Goal: Task Accomplishment & Management: Use online tool/utility

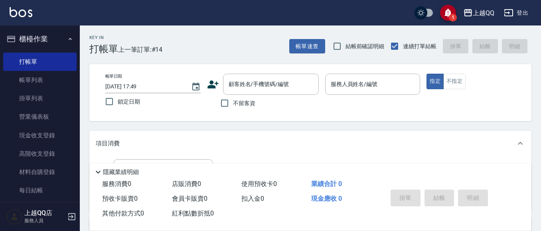
scroll to position [10, 0]
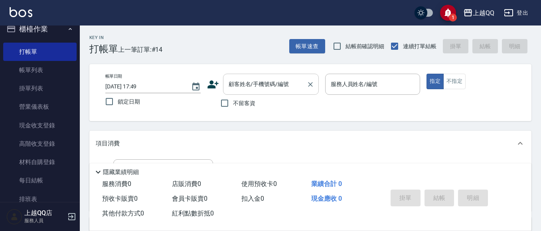
click at [266, 86] on input "顧客姓名/手機號碼/編號" at bounding box center [265, 84] width 77 height 14
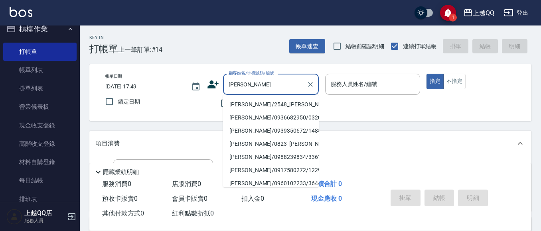
click at [246, 103] on li "[PERSON_NAME]/2548_[PERSON_NAME]/2548" at bounding box center [271, 104] width 96 height 13
type input "[PERSON_NAME]/2548_[PERSON_NAME]/2548"
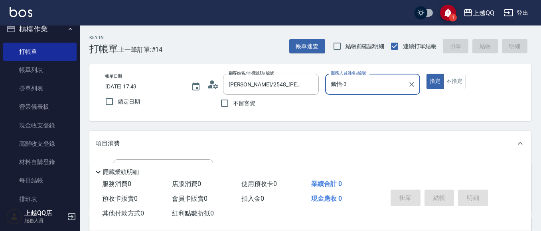
type input "佩怡-3"
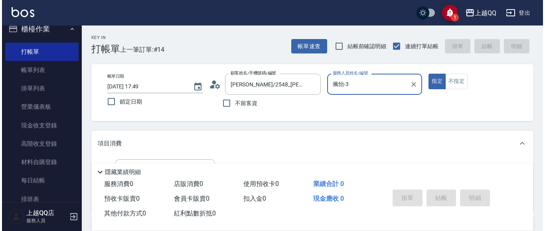
scroll to position [77, 0]
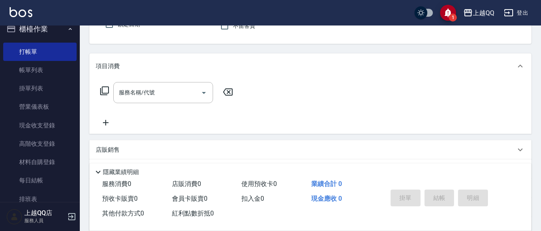
click at [103, 95] on icon at bounding box center [105, 91] width 10 height 10
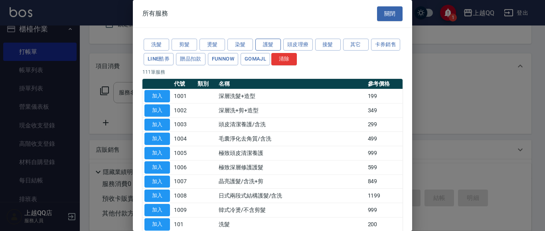
drag, startPoint x: 266, startPoint y: 47, endPoint x: 278, endPoint y: 51, distance: 12.9
click at [265, 47] on button "護髮" at bounding box center [268, 45] width 26 height 12
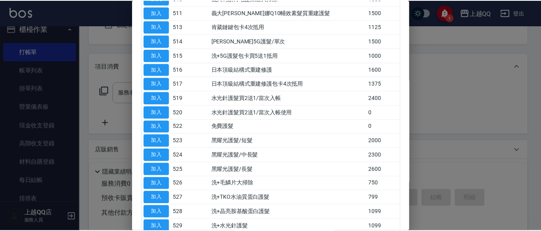
scroll to position [221, 0]
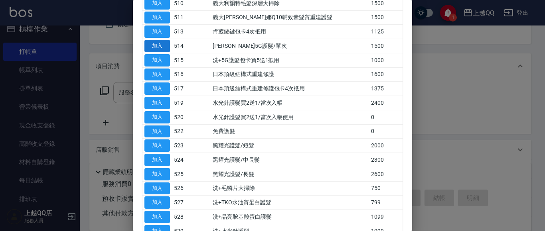
click at [163, 45] on button "加入" at bounding box center [157, 46] width 26 height 12
type input "[PERSON_NAME]5G護髮/單次(514)"
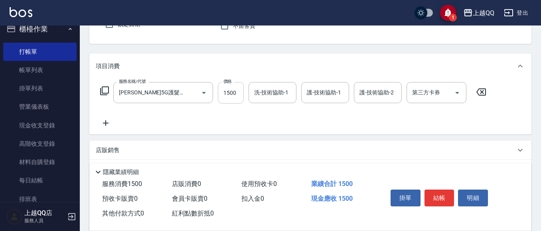
click at [229, 98] on input "1500" at bounding box center [231, 93] width 26 height 22
type input "999"
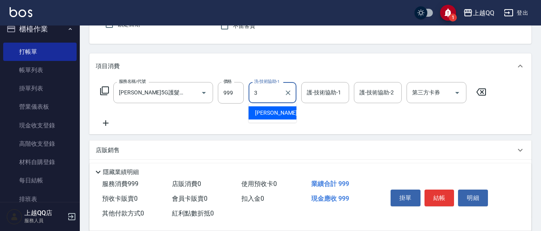
type input "佩怡-3"
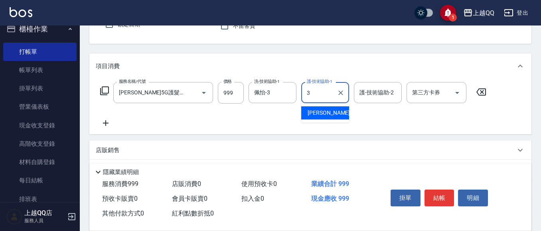
type input "佩怡-3"
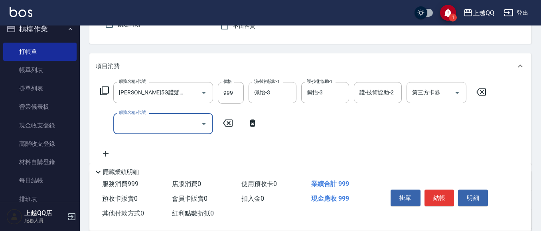
scroll to position [0, 0]
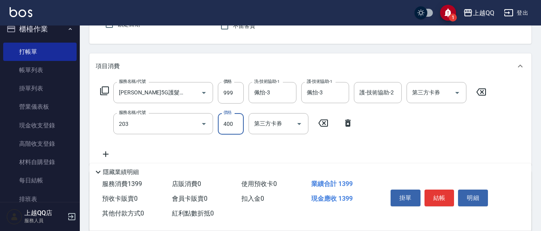
type input "指定單剪(203)"
type input "280"
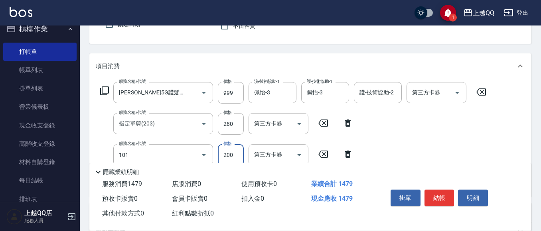
type input "洗髮(101)"
type input "230"
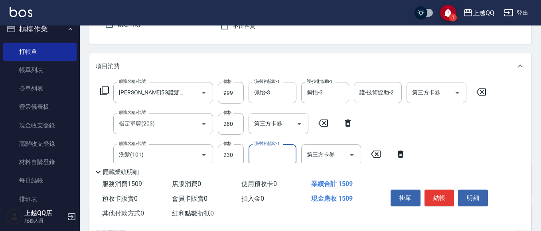
type input "3"
type input "[PERSON_NAME]-26"
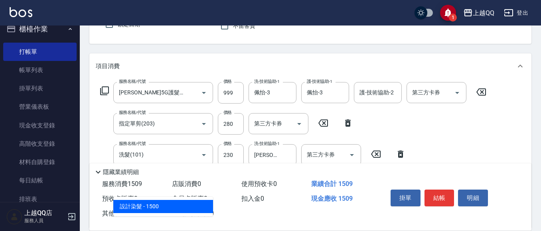
type input "設計染髮(404)"
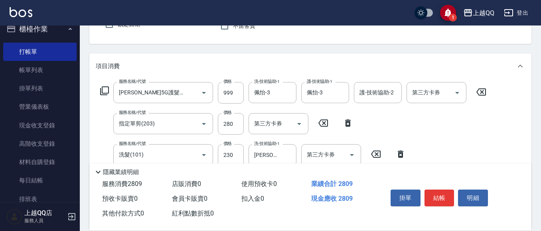
type input "1300"
type input "佩怡-3"
type input "指定單剪(203)"
type input "350"
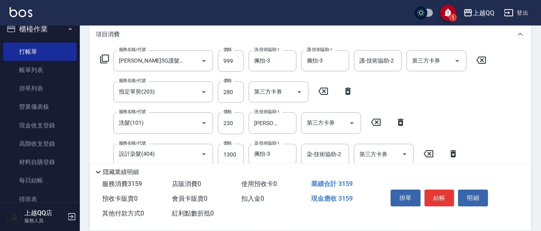
scroll to position [157, 0]
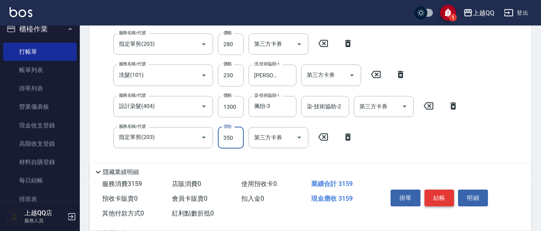
click at [441, 201] on button "結帳" at bounding box center [439, 198] width 30 height 17
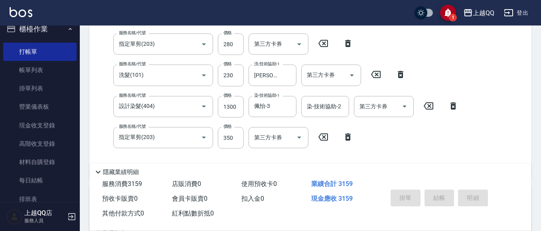
type input "[DATE] 20:19"
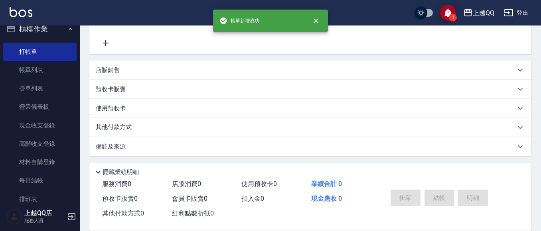
scroll to position [0, 0]
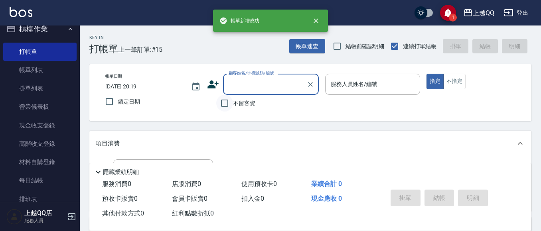
click at [226, 104] on input "不留客資" at bounding box center [224, 103] width 17 height 17
checkbox input "true"
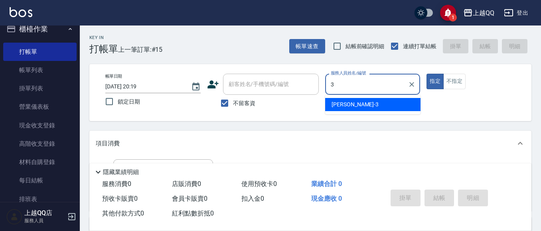
type input "3"
type button "true"
type input "佩怡-3"
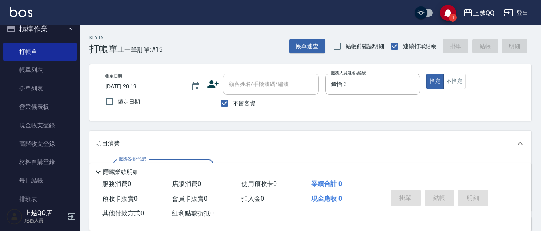
type input "1"
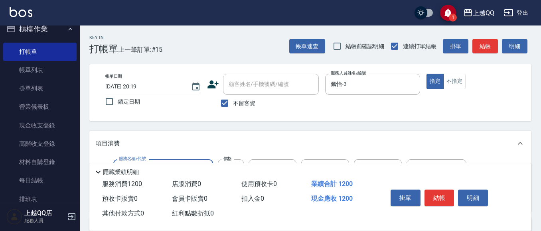
type input "髮原素醫學頭皮養護洗(604)"
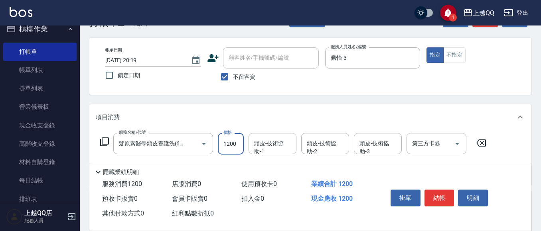
scroll to position [40, 0]
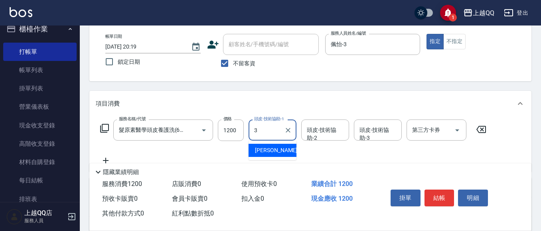
type input "佩怡-3"
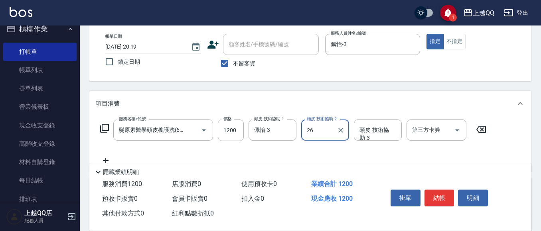
type input "[PERSON_NAME]-26"
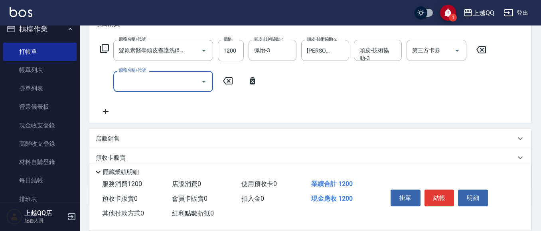
scroll to position [0, 0]
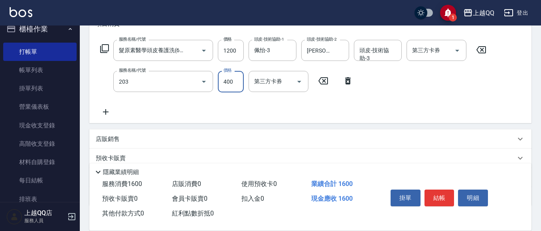
type input "指定單剪(203)"
type input "350"
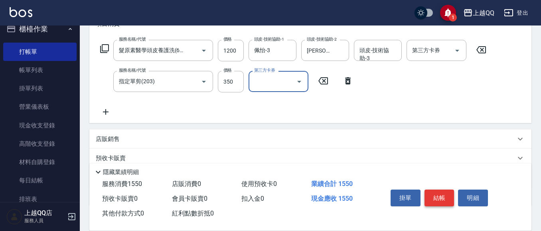
click at [435, 194] on button "結帳" at bounding box center [439, 198] width 30 height 17
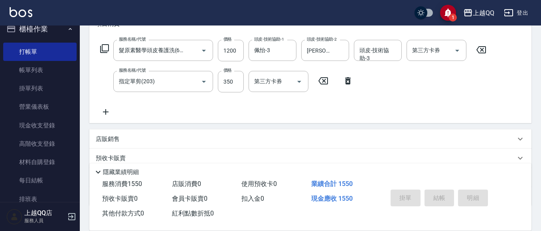
type input "[DATE] 20:20"
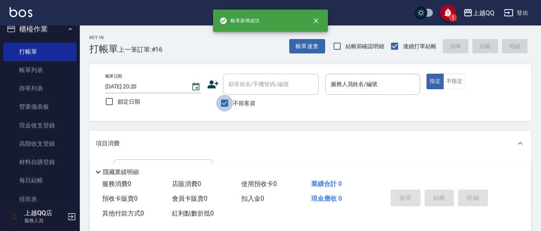
click at [225, 106] on input "不留客資" at bounding box center [224, 103] width 17 height 17
checkbox input "false"
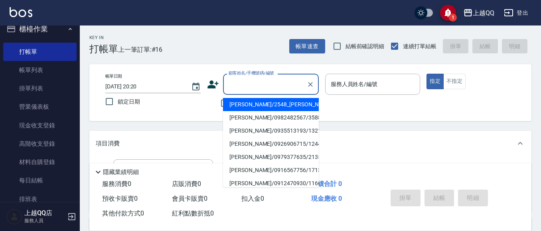
click at [244, 89] on input "顧客姓名/手機號碼/編號" at bounding box center [265, 84] width 77 height 14
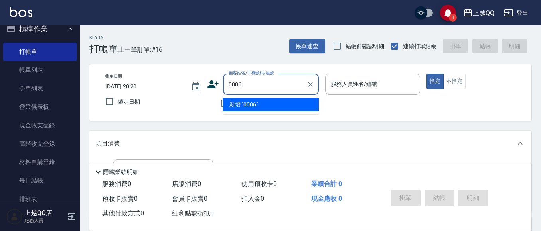
type input "0006"
click at [426, 74] on button "指定" at bounding box center [434, 82] width 17 height 16
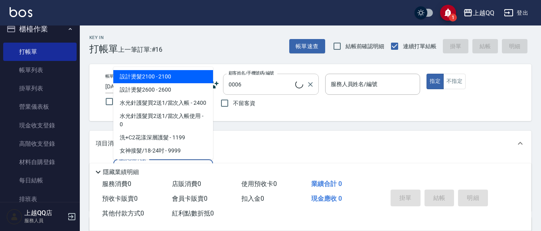
type input "203"
type input "[PERSON_NAME]/0935695722/0006"
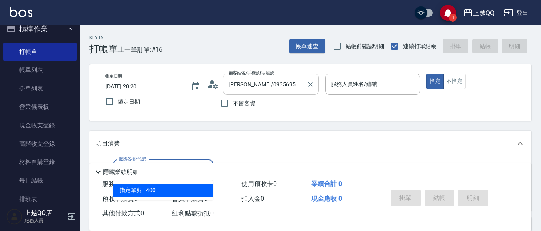
type input "203"
type input "佩怡-3"
type input "指定單剪(203)"
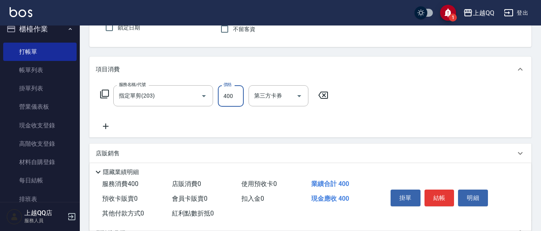
scroll to position [80, 0]
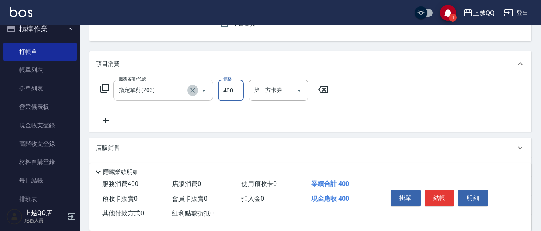
click at [193, 96] on button "Clear" at bounding box center [192, 90] width 11 height 11
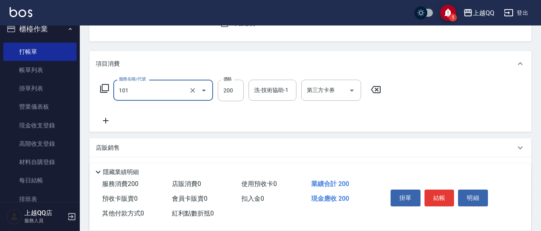
type input "洗髮(101)"
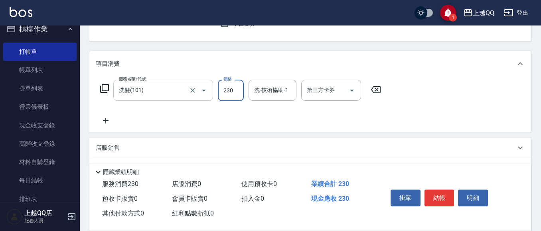
type input "230"
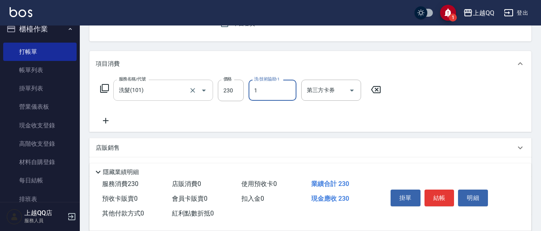
type input "雨芯-1"
click at [427, 190] on button "結帳" at bounding box center [439, 198] width 30 height 17
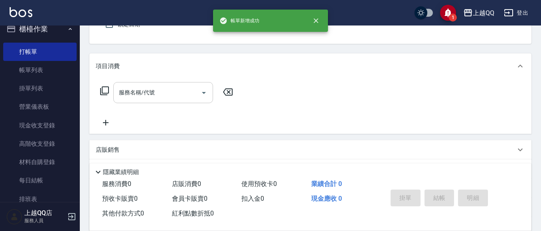
scroll to position [37, 0]
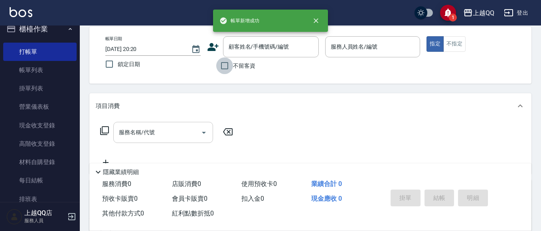
click at [224, 71] on input "不留客資" at bounding box center [224, 65] width 17 height 17
checkbox input "true"
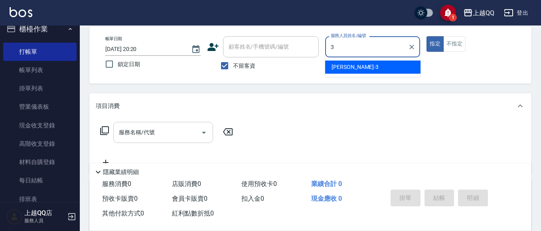
type input "佩怡-3"
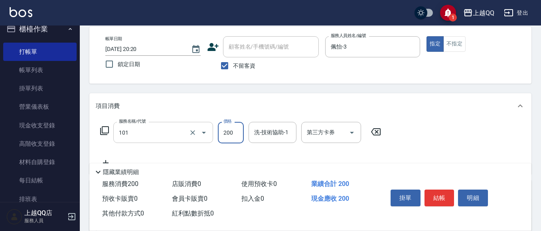
type input "洗髮(101)"
type input "230"
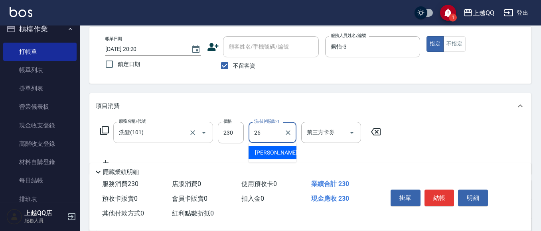
type input "[PERSON_NAME]-26"
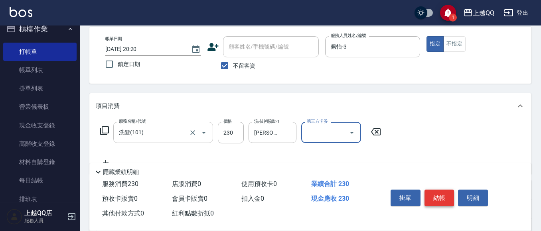
click at [440, 190] on button "結帳" at bounding box center [439, 198] width 30 height 17
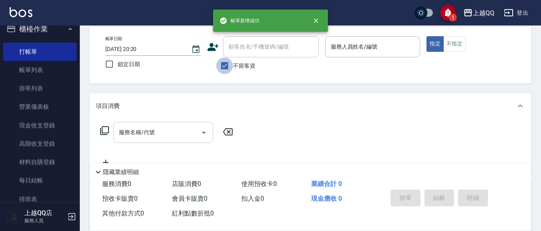
click at [227, 65] on input "不留客資" at bounding box center [224, 65] width 17 height 17
checkbox input "false"
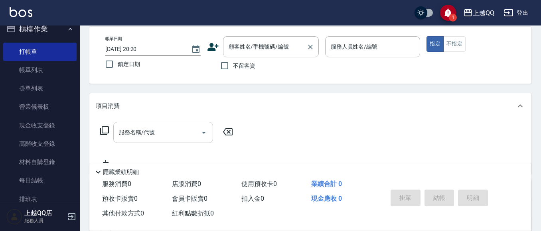
drag, startPoint x: 236, startPoint y: 42, endPoint x: 271, endPoint y: 34, distance: 36.2
click at [237, 43] on div "顧客姓名/手機號碼/編號 顧客姓名/手機號碼/編號" at bounding box center [271, 46] width 96 height 21
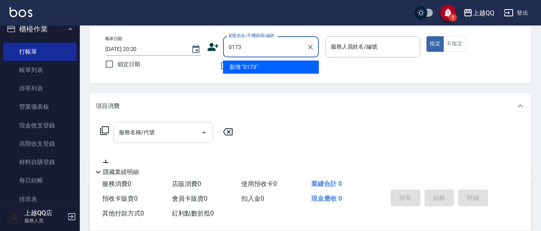
type input "0173"
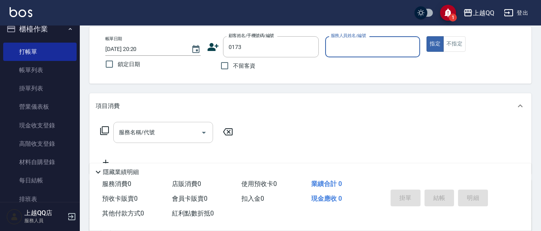
click at [426, 36] on button "指定" at bounding box center [434, 44] width 17 height 16
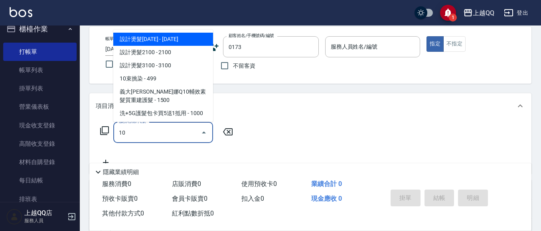
type input "101"
type input "[PERSON_NAME]/0953358891/0173"
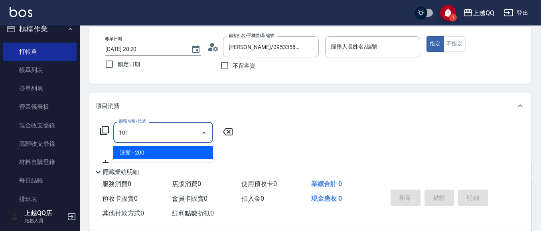
type input "佩怡-3"
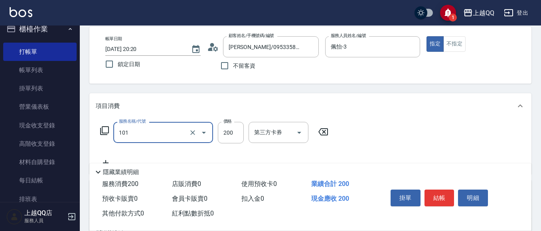
type input "洗髮(101)"
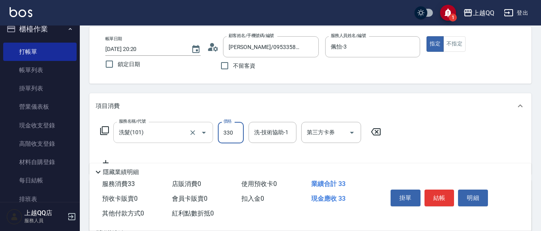
type input "330"
type input "[PERSON_NAME]-26"
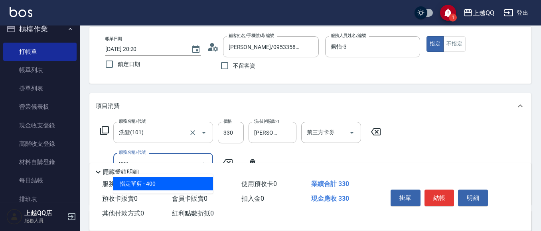
type input "指定單剪(203)"
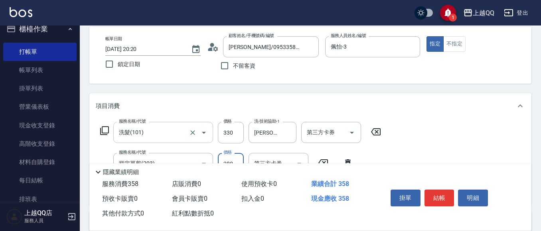
type input "280"
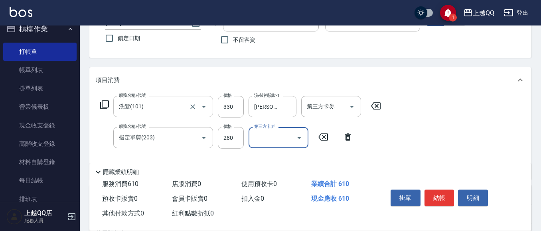
scroll to position [77, 0]
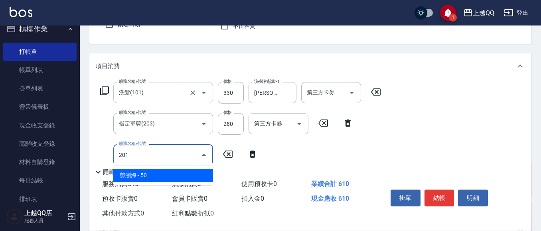
type input "剪瀏海(201)"
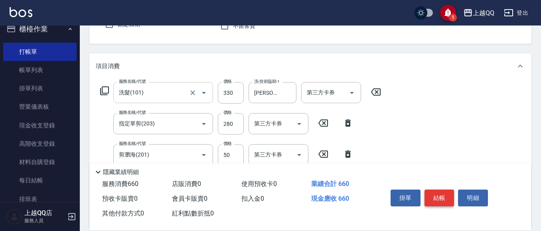
click at [438, 201] on button "結帳" at bounding box center [439, 198] width 30 height 17
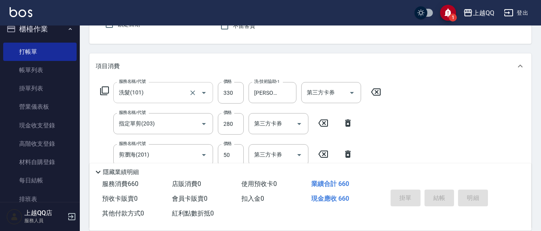
type input "[DATE] 20:21"
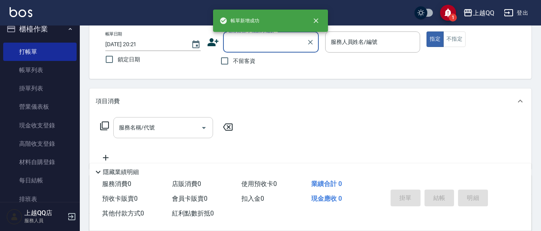
scroll to position [0, 0]
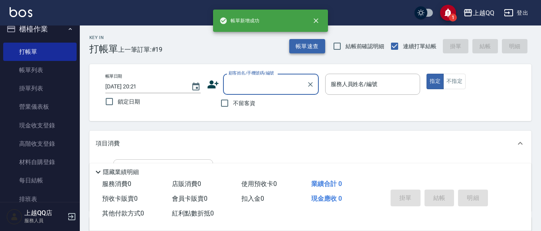
click at [320, 50] on button "帳單速查" at bounding box center [307, 46] width 36 height 15
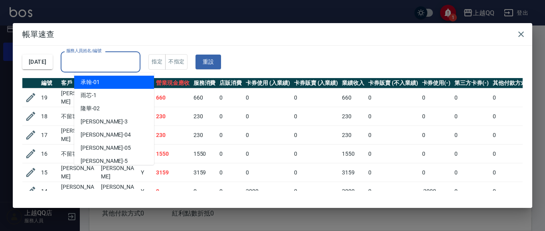
click at [122, 65] on input "服務人員姓名/編號" at bounding box center [100, 62] width 73 height 14
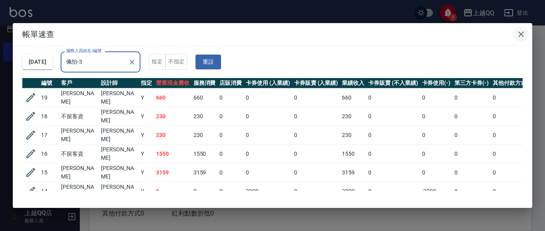
type input "佩怡-3"
click at [524, 37] on icon "button" at bounding box center [521, 35] width 10 height 10
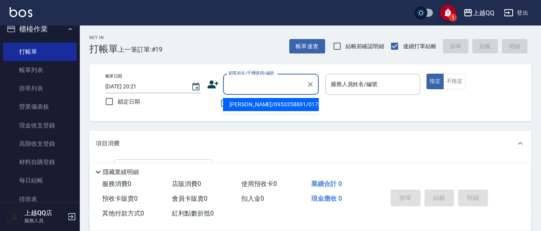
drag, startPoint x: 250, startPoint y: 78, endPoint x: 270, endPoint y: 88, distance: 22.1
click at [252, 79] on div "顧客姓名/手機號碼/編號 顧客姓名/手機號碼/編號" at bounding box center [271, 84] width 96 height 21
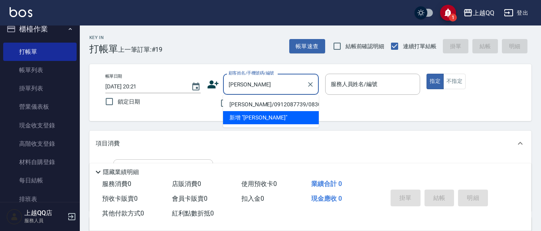
click at [249, 101] on li "[PERSON_NAME]/0912087739/0830" at bounding box center [271, 104] width 96 height 13
type input "[PERSON_NAME]/0912087739/0830"
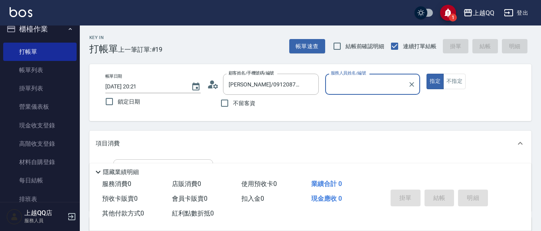
type input "佩怡-3"
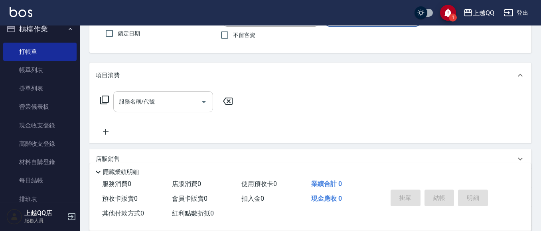
scroll to position [74, 0]
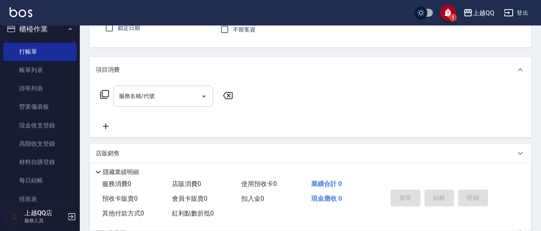
click at [426, 0] on button "指定" at bounding box center [434, 8] width 17 height 16
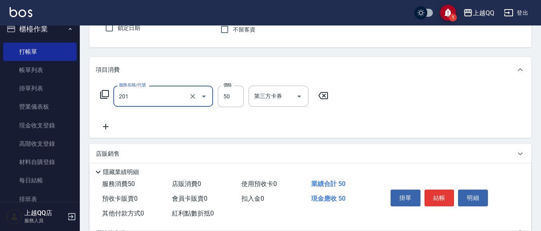
type input "剪瀏海(201)"
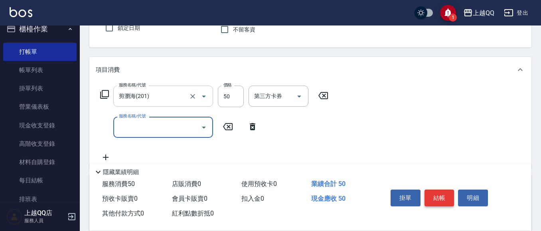
click at [429, 198] on button "結帳" at bounding box center [439, 198] width 30 height 17
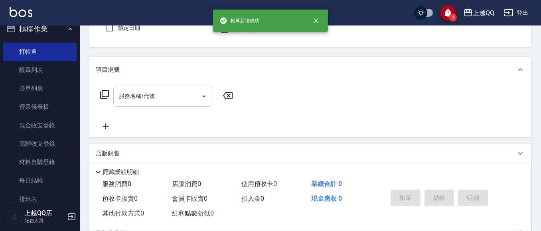
click at [426, 0] on button "指定" at bounding box center [434, 8] width 17 height 16
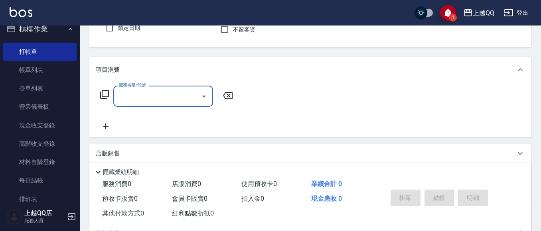
type input "[PERSON_NAME]/0980861964/1044"
type input "1"
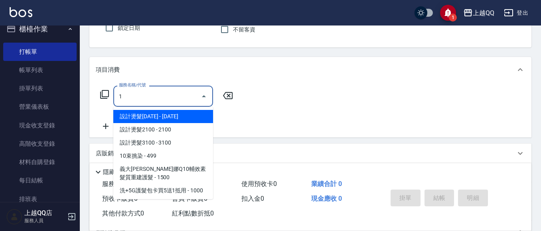
type input "佩怡-3"
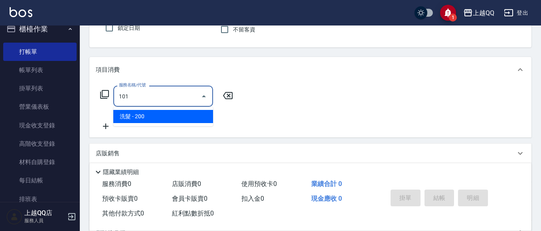
type input "洗髮(101)"
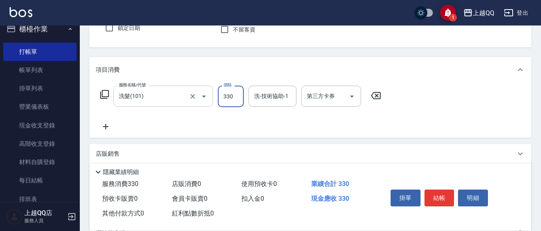
type input "330"
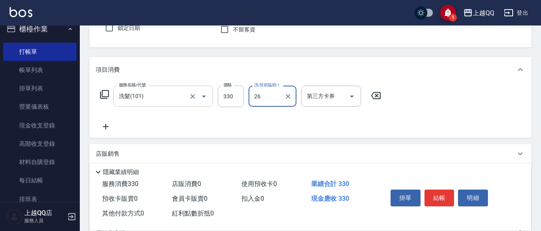
type input "[PERSON_NAME]-26"
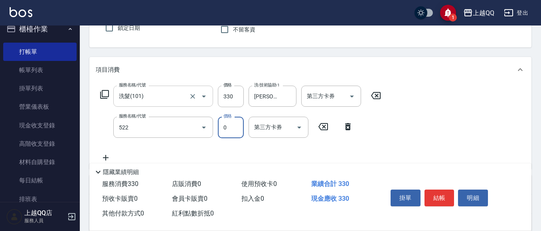
type input "免費護髮(522)"
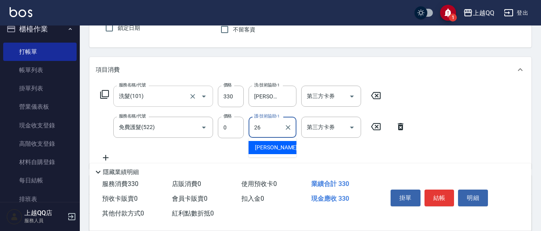
type input "[PERSON_NAME]-26"
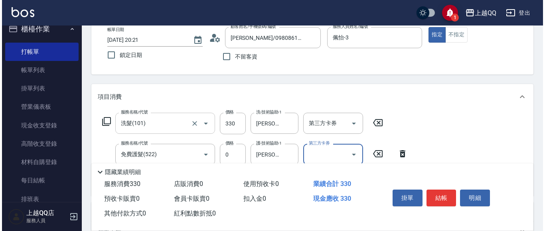
scroll to position [0, 0]
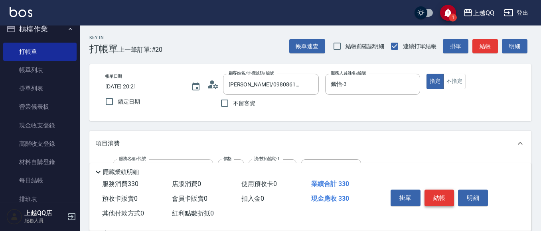
click at [439, 199] on button "結帳" at bounding box center [439, 198] width 30 height 17
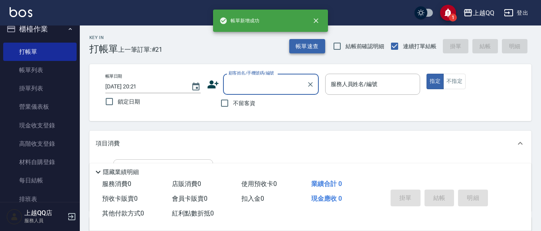
click at [323, 42] on button "帳單速查" at bounding box center [307, 46] width 36 height 15
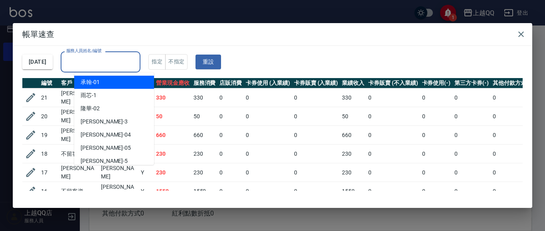
click at [122, 62] on input "服務人員姓名/編號" at bounding box center [100, 62] width 73 height 14
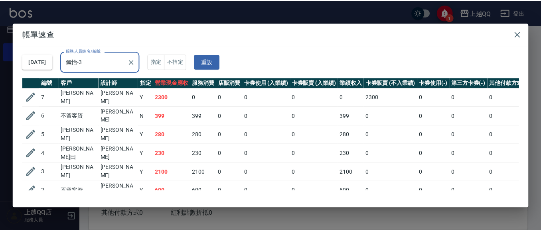
scroll to position [275, 0]
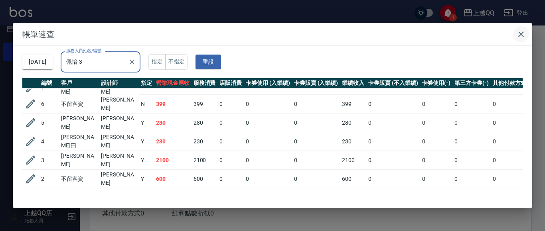
type input "佩怡-3"
click at [522, 32] on icon "button" at bounding box center [521, 35] width 10 height 10
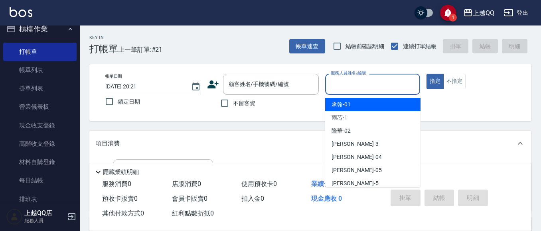
click at [377, 89] on input "服務人員姓名/編號" at bounding box center [373, 84] width 88 height 14
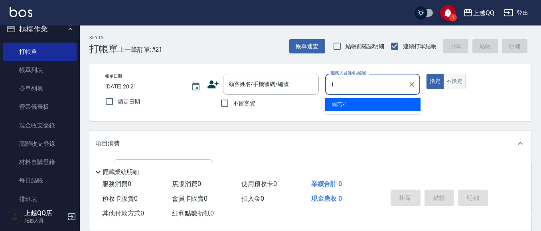
type input "雨芯-1"
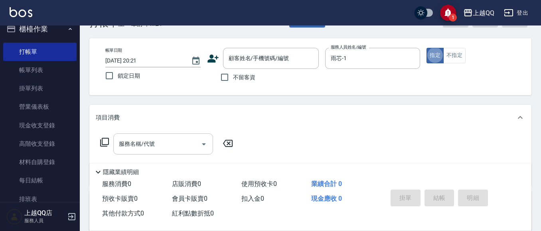
scroll to position [40, 0]
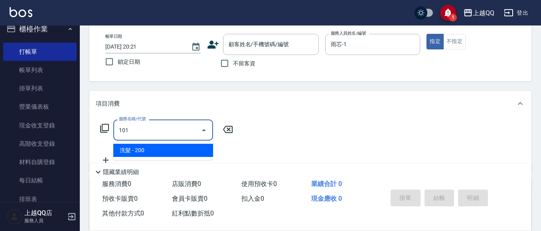
type input "洗髮(101)"
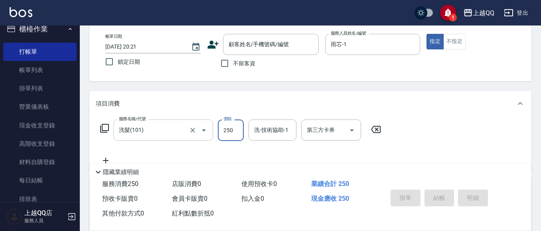
type input "250"
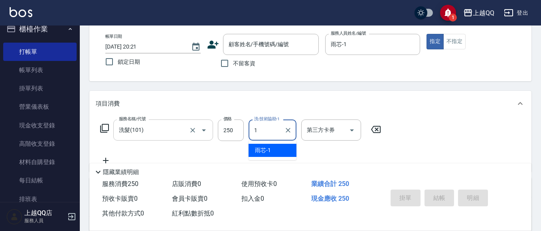
type input "雨芯-1"
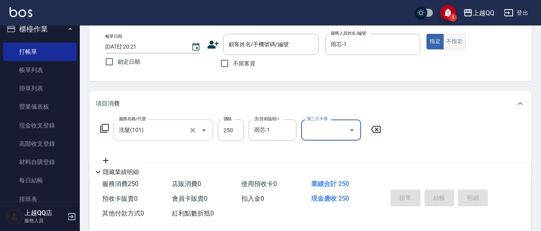
click at [453, 49] on button "不指定" at bounding box center [454, 42] width 22 height 16
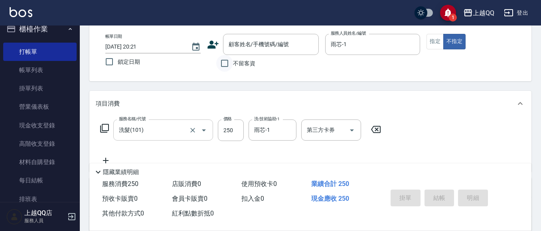
click at [218, 65] on input "不留客資" at bounding box center [224, 63] width 17 height 17
checkbox input "true"
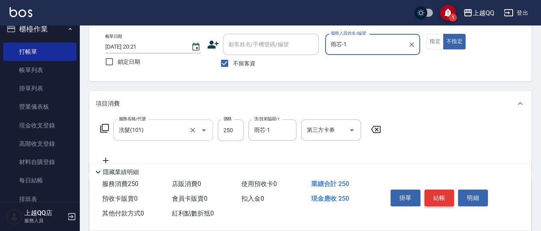
click at [448, 193] on button "結帳" at bounding box center [439, 198] width 30 height 17
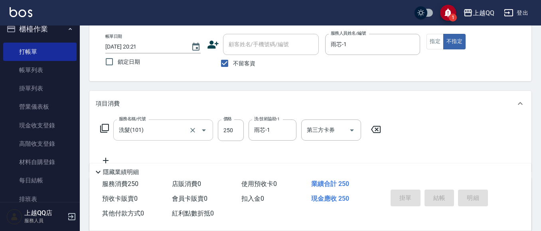
type input "[DATE] 20:25"
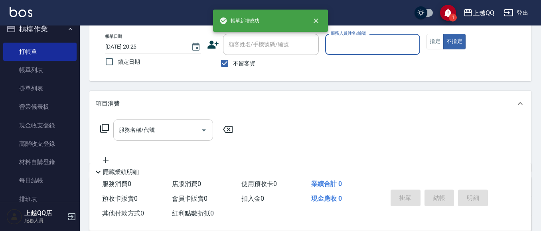
click at [357, 41] on input "服務人員姓名/編號" at bounding box center [373, 44] width 88 height 14
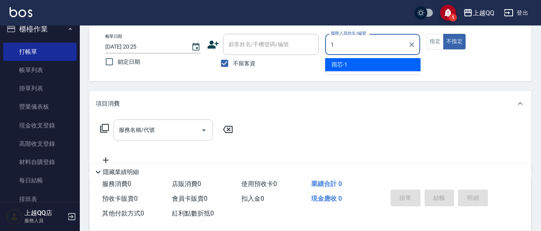
type input "雨芯-1"
type button "false"
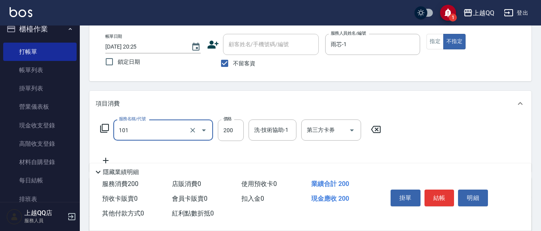
type input "洗髮(101)"
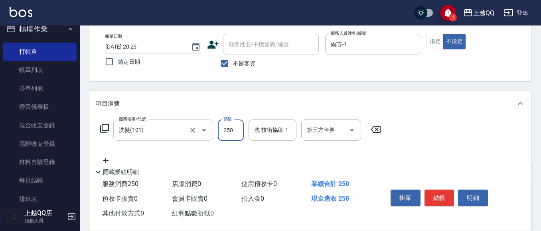
type input "250"
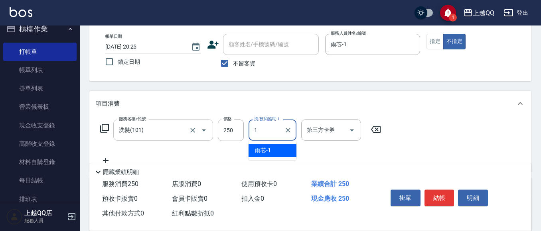
type input "雨芯-1"
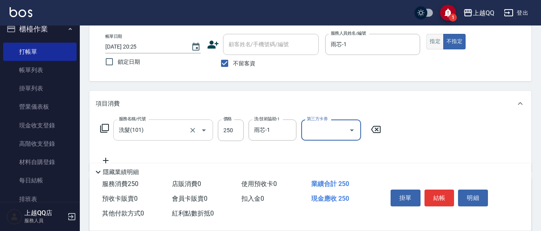
click at [439, 48] on button "指定" at bounding box center [434, 42] width 17 height 16
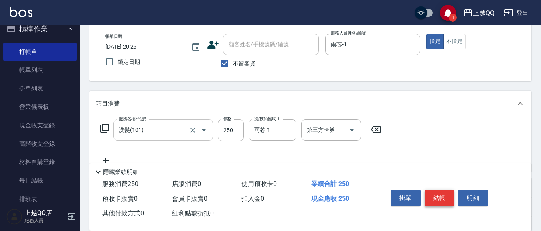
click at [439, 193] on button "結帳" at bounding box center [439, 198] width 30 height 17
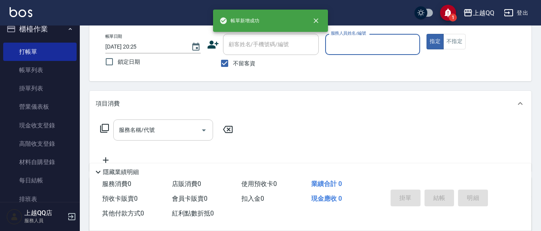
click at [384, 51] on input "服務人員姓名/編號" at bounding box center [373, 44] width 88 height 14
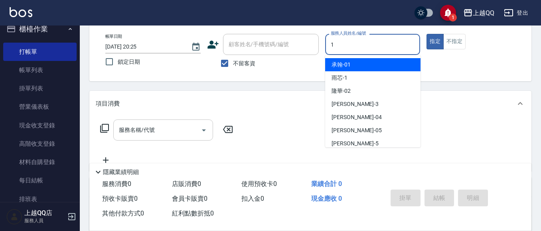
type input "雨芯-1"
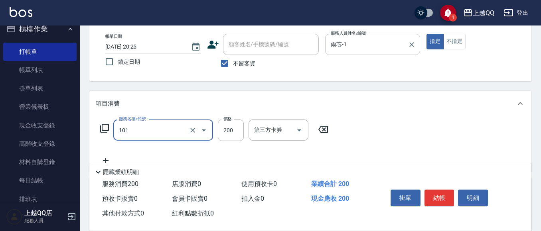
type input "洗髮(101)"
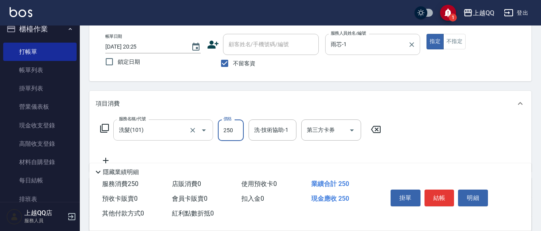
type input "250"
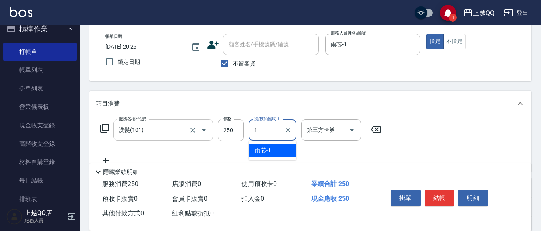
type input "雨芯-1"
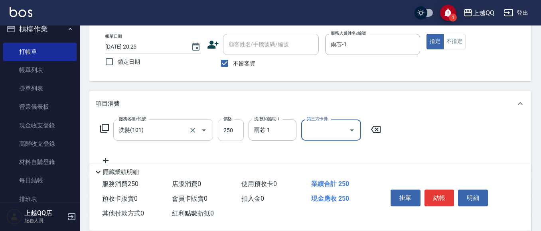
click at [231, 126] on input "250" at bounding box center [231, 131] width 26 height 22
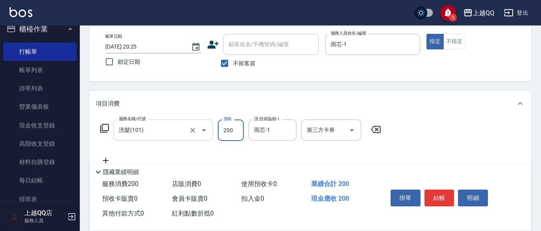
click at [231, 133] on input "200" at bounding box center [231, 131] width 26 height 22
type input "220"
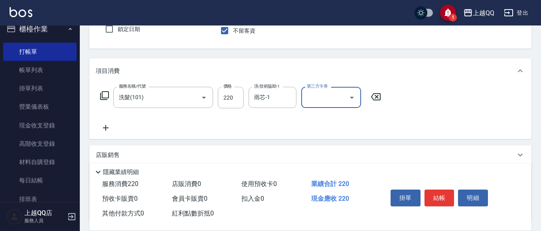
scroll to position [120, 0]
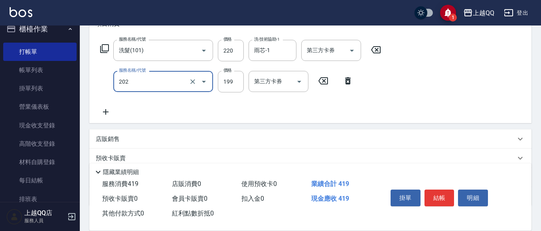
type input "不指定單剪(202)"
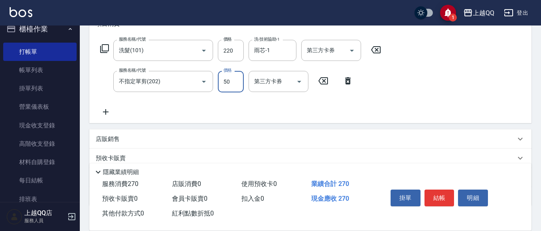
type input "50"
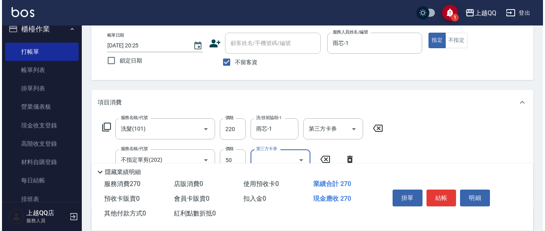
scroll to position [40, 0]
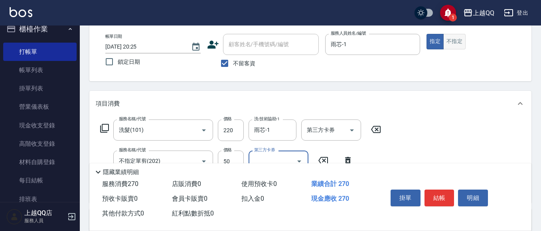
click at [460, 47] on button "不指定" at bounding box center [454, 42] width 22 height 16
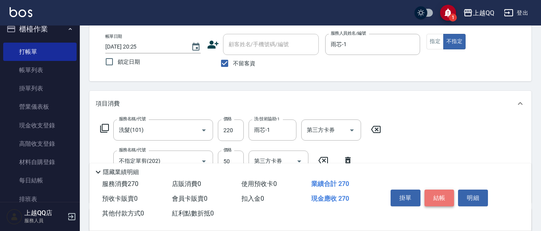
click at [439, 190] on button "結帳" at bounding box center [439, 198] width 30 height 17
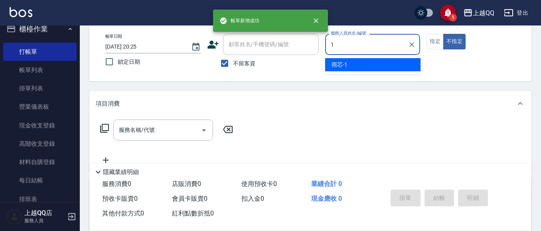
type input "雨芯-1"
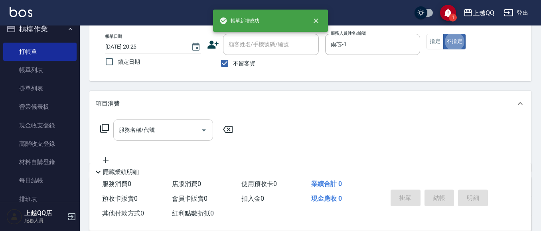
click at [123, 139] on div "服務名稱/代號" at bounding box center [163, 130] width 100 height 21
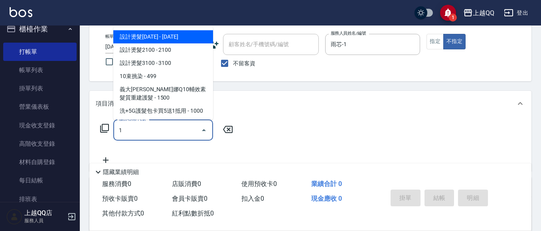
type input "設計燙髮1600(305)"
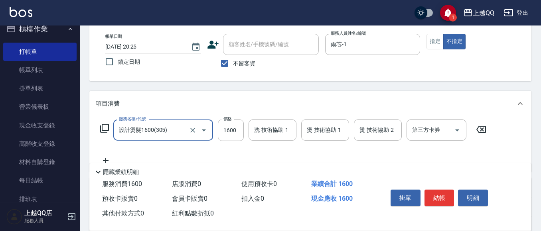
click at [172, 132] on input "設計燙髮1600(305)" at bounding box center [152, 130] width 70 height 14
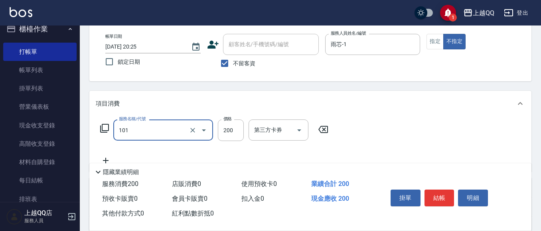
type input "洗髮(101)"
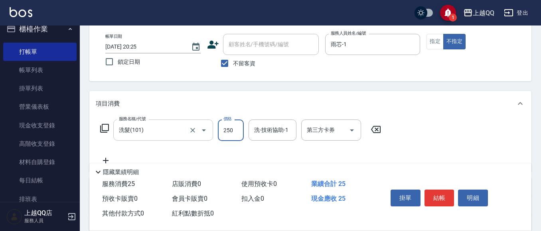
type input "250"
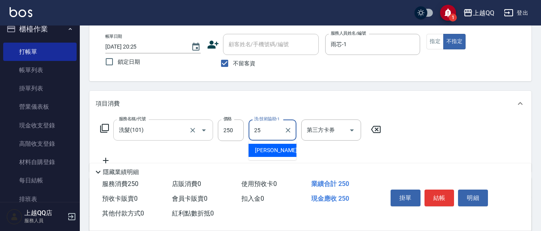
type input "[PERSON_NAME]-25"
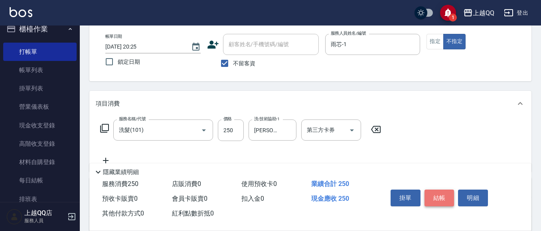
click at [449, 200] on button "結帳" at bounding box center [439, 198] width 30 height 17
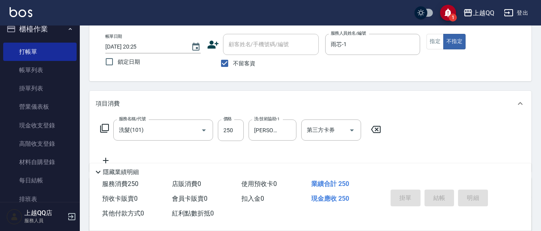
type input "[DATE] 20:26"
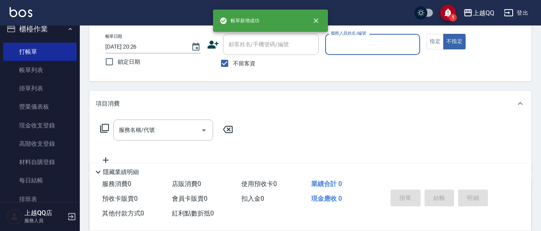
click at [398, 43] on input "服務人員姓名/編號" at bounding box center [373, 44] width 88 height 14
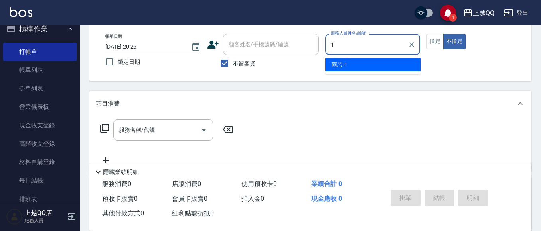
type input "雨芯-1"
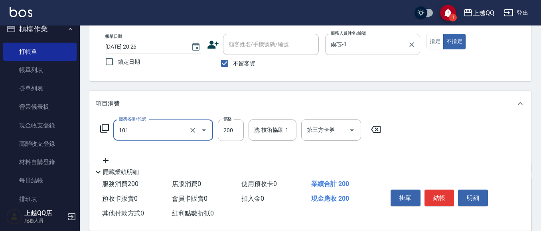
type input "洗髮(101)"
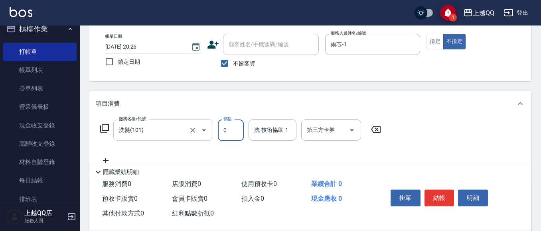
type input "0"
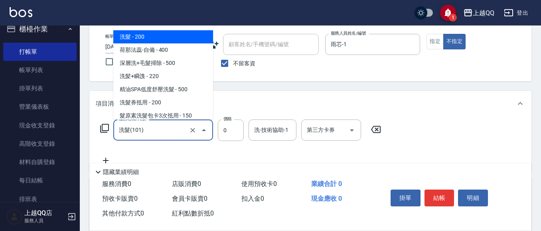
click at [125, 129] on input "洗髮(101)" at bounding box center [152, 130] width 70 height 14
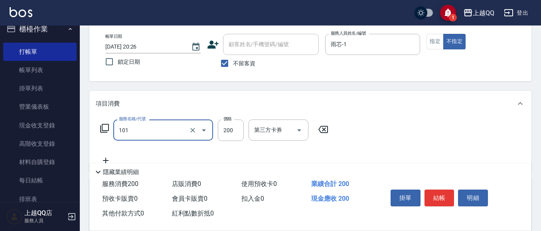
type input "洗髮(101)"
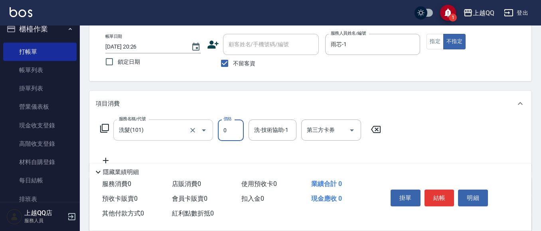
type input "0"
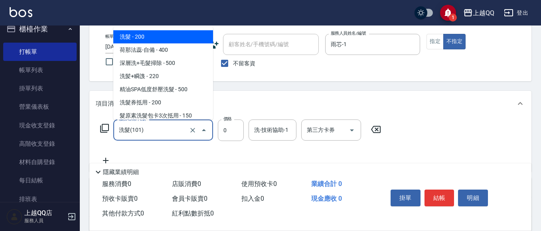
click at [161, 130] on input "洗髮(101)" at bounding box center [152, 130] width 70 height 14
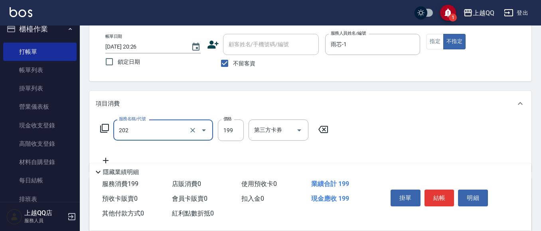
type input "不指定單剪(202)"
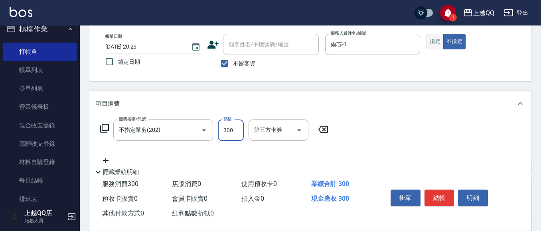
type input "300"
click at [437, 36] on button "指定" at bounding box center [434, 42] width 17 height 16
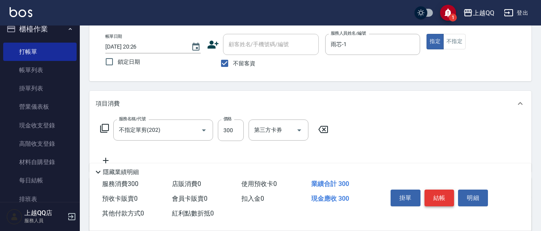
click at [440, 200] on button "結帳" at bounding box center [439, 198] width 30 height 17
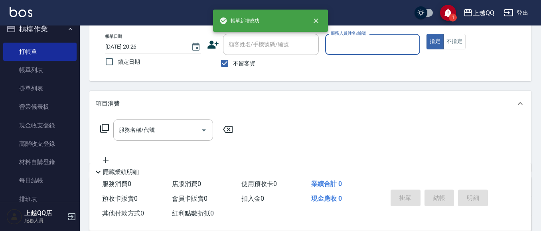
click at [371, 47] on input "服務人員姓名/編號" at bounding box center [373, 44] width 88 height 14
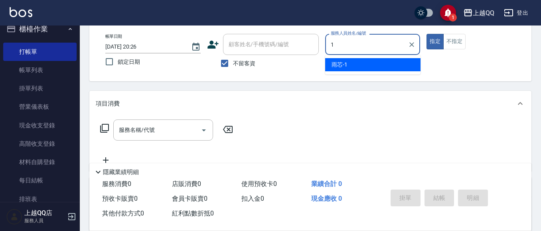
type input "雨芯-1"
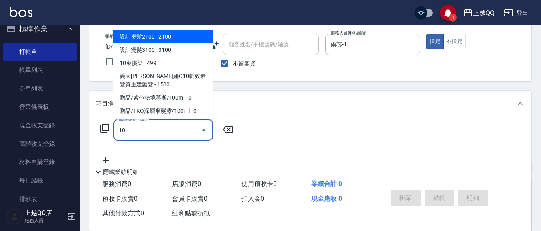
type input "1"
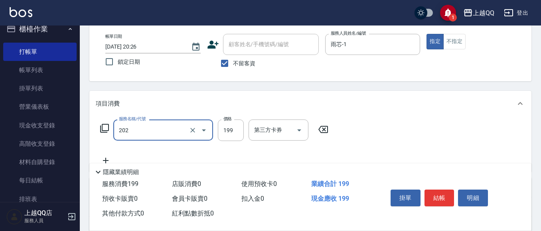
type input "不指定單剪(202)"
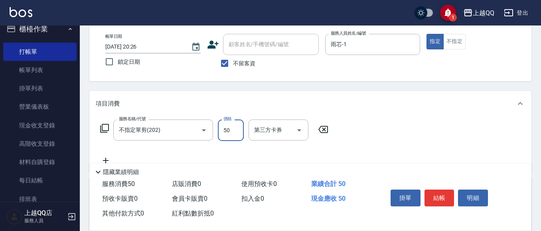
type input "50"
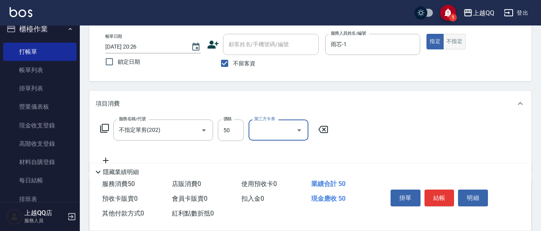
click at [454, 49] on button "不指定" at bounding box center [454, 42] width 22 height 16
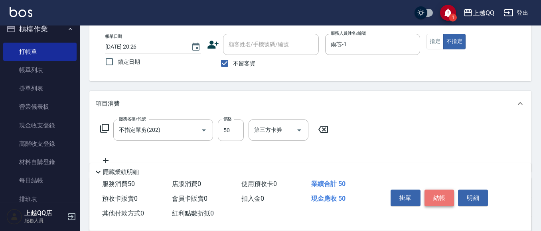
drag, startPoint x: 447, startPoint y: 195, endPoint x: 377, endPoint y: 126, distance: 98.1
click at [448, 195] on button "結帳" at bounding box center [439, 198] width 30 height 17
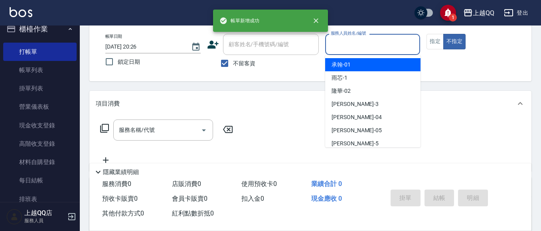
click at [382, 45] on input "服務人員姓名/編號" at bounding box center [373, 44] width 88 height 14
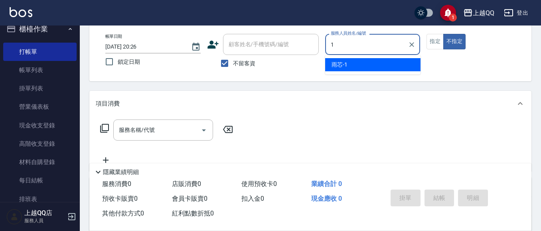
type input "雨芯-1"
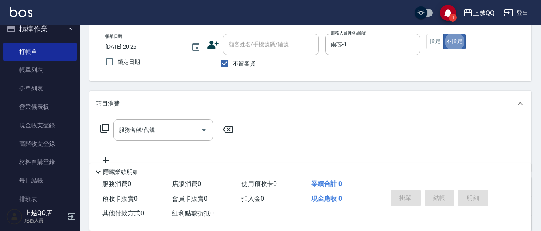
click at [106, 131] on icon at bounding box center [104, 128] width 9 height 9
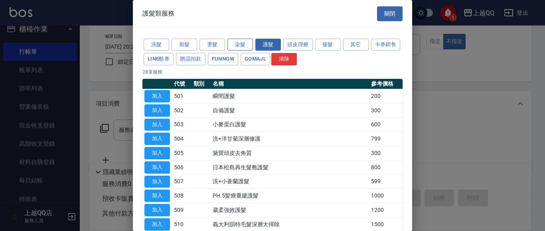
click at [235, 44] on button "染髮" at bounding box center [240, 45] width 26 height 12
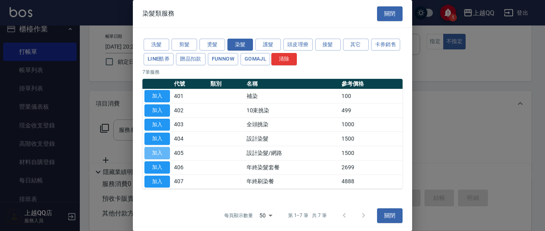
drag, startPoint x: 165, startPoint y: 156, endPoint x: 189, endPoint y: 136, distance: 31.1
click at [167, 155] on button "加入" at bounding box center [157, 153] width 26 height 12
type input "設計染髮/網路(405)"
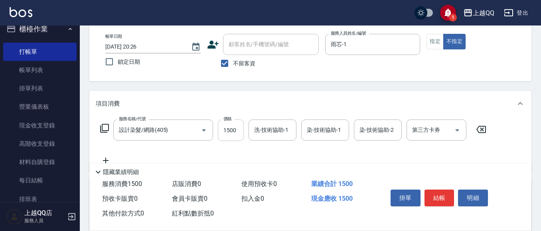
click at [220, 132] on input "1500" at bounding box center [231, 131] width 26 height 22
type input "1099"
type input "雨芯-1"
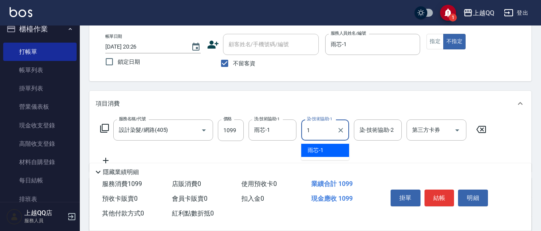
type input "雨芯-1"
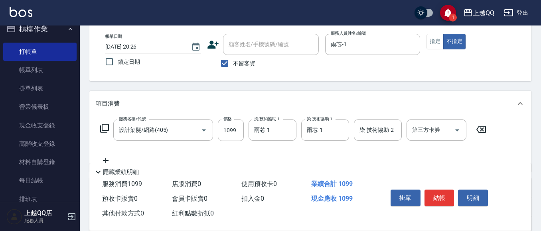
click at [100, 128] on div "服務名稱/代號 設計染髮/網路(405) 服務名稱/代號 價格 1099 價格 洗-技術協助-1 雨芯-1 洗-技術協助-1 染-技術協助-1 雨芯-1 染-…" at bounding box center [293, 131] width 395 height 22
click at [105, 127] on icon at bounding box center [105, 129] width 10 height 10
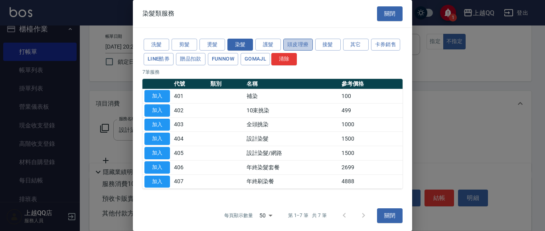
click at [284, 41] on button "頭皮理療" at bounding box center [298, 45] width 30 height 12
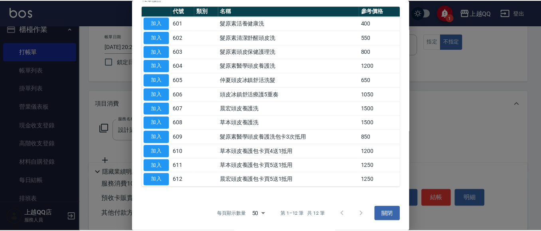
scroll to position [0, 0]
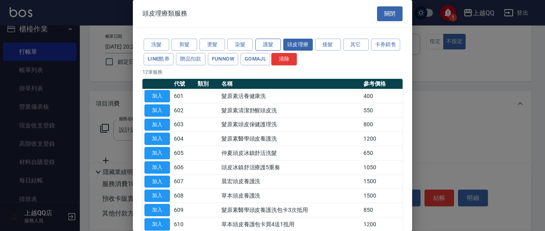
click at [262, 41] on button "護髮" at bounding box center [268, 45] width 26 height 12
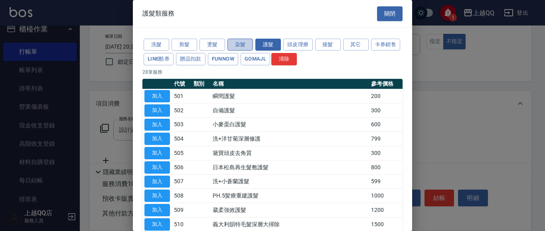
click at [247, 46] on button "染髮" at bounding box center [240, 45] width 26 height 12
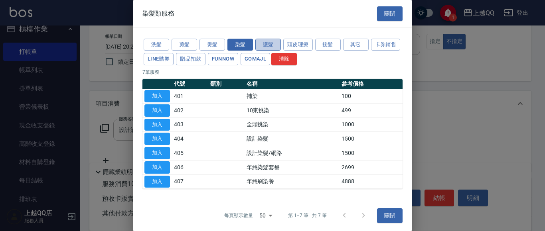
click at [266, 45] on button "護髮" at bounding box center [268, 45] width 26 height 12
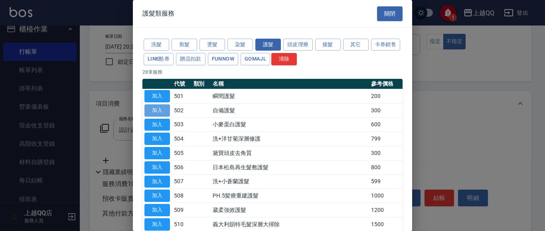
click at [163, 107] on button "加入" at bounding box center [157, 111] width 26 height 12
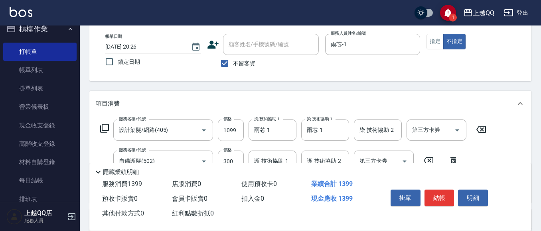
scroll to position [80, 0]
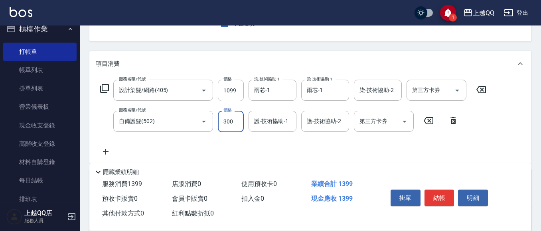
click at [229, 122] on input "300" at bounding box center [231, 122] width 26 height 22
click at [236, 127] on input "0" at bounding box center [231, 122] width 26 height 22
type input "300"
type input "雨芯-1"
click at [107, 87] on icon at bounding box center [105, 89] width 10 height 10
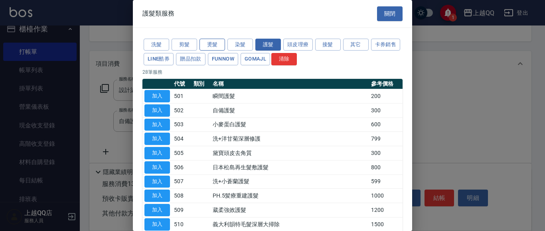
click at [210, 42] on button "燙髮" at bounding box center [212, 45] width 26 height 12
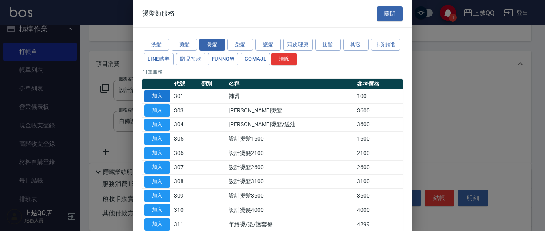
click at [162, 94] on button "加入" at bounding box center [157, 96] width 26 height 12
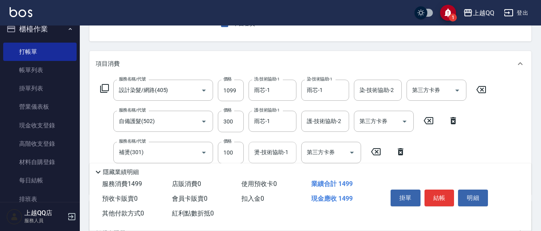
scroll to position [120, 0]
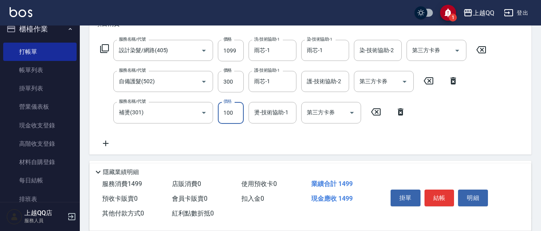
click at [221, 111] on input "100" at bounding box center [231, 113] width 26 height 22
type input "300"
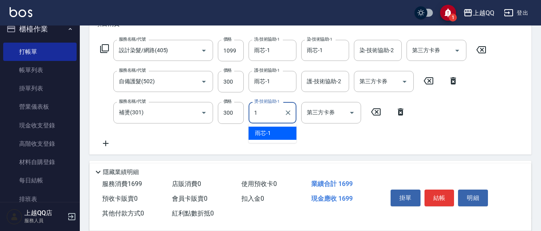
type input "雨芯-1"
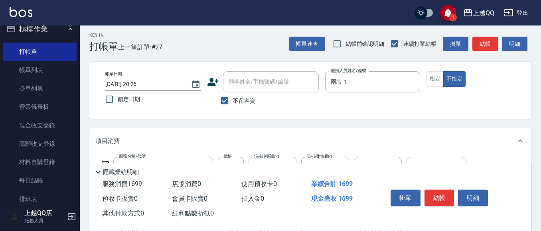
scroll to position [0, 0]
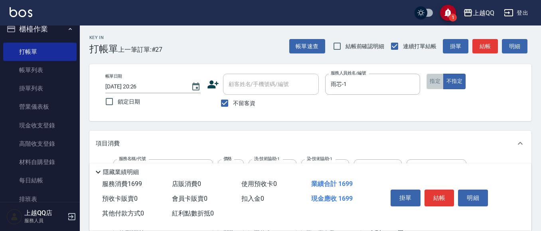
click at [438, 85] on button "指定" at bounding box center [434, 82] width 17 height 16
click at [436, 201] on button "結帳" at bounding box center [439, 198] width 30 height 17
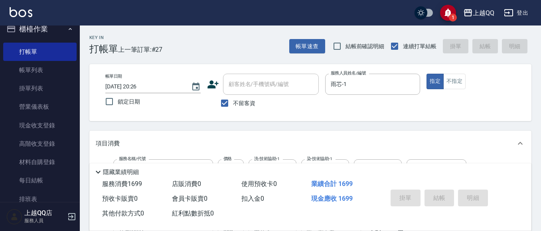
type input "[DATE] 20:27"
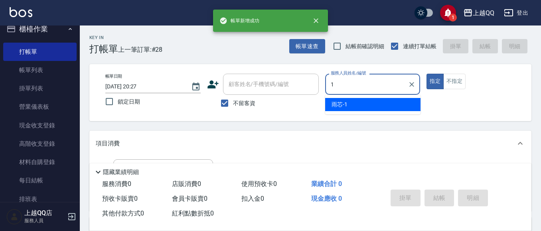
type input "雨芯-1"
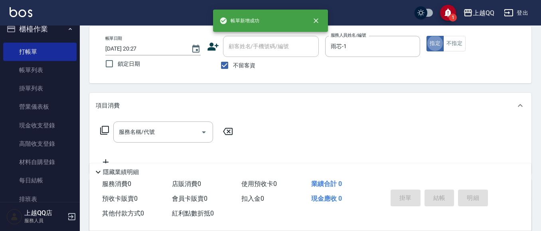
scroll to position [40, 0]
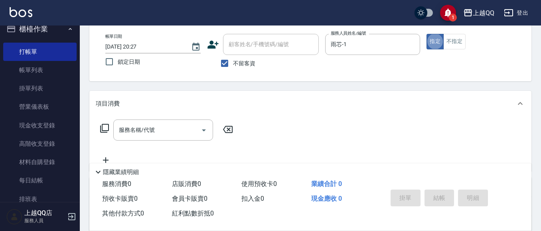
click at [105, 125] on icon at bounding box center [105, 129] width 10 height 10
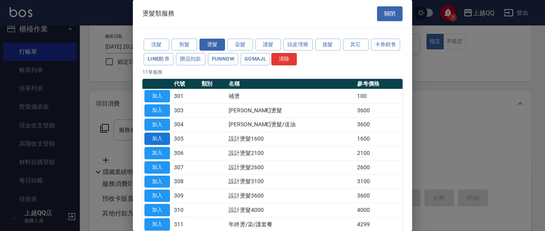
click at [152, 138] on button "加入" at bounding box center [157, 139] width 26 height 12
type input "設計燙髮1600(305)"
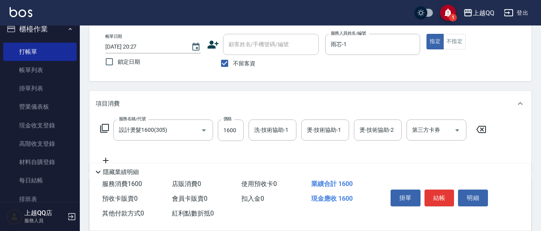
click at [187, 132] on button "Clear" at bounding box center [192, 130] width 11 height 11
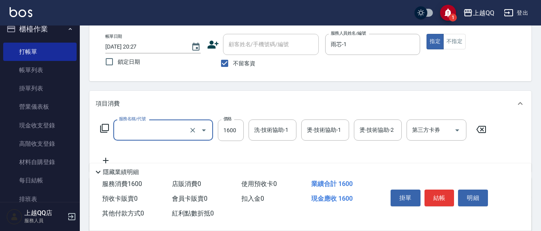
type input "設計燙髮1600(305)"
click at [107, 127] on icon at bounding box center [105, 129] width 10 height 10
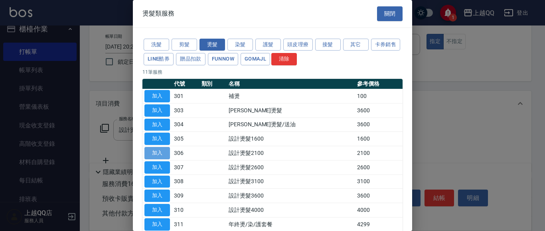
click at [168, 153] on button "加入" at bounding box center [157, 153] width 26 height 12
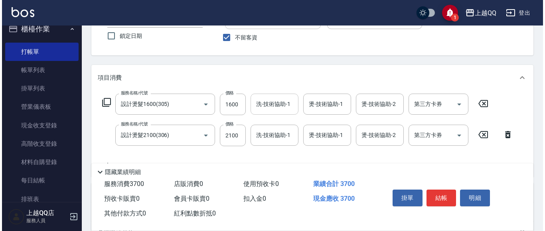
scroll to position [80, 0]
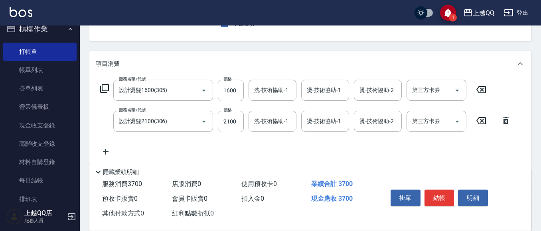
click at [479, 91] on icon at bounding box center [481, 90] width 20 height 10
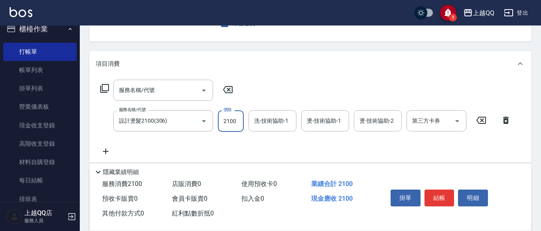
click at [236, 124] on input "2100" at bounding box center [231, 121] width 26 height 22
type input "2499"
type input "雨芯-1"
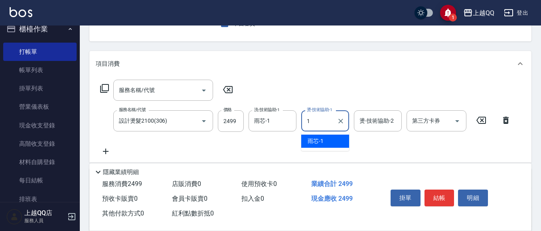
type input "雨芯-1"
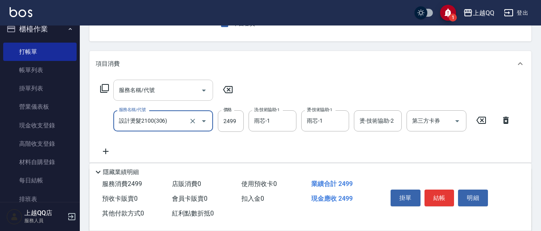
click at [184, 95] on input "服務名稱/代號" at bounding box center [157, 90] width 81 height 14
click at [103, 89] on icon at bounding box center [105, 89] width 10 height 10
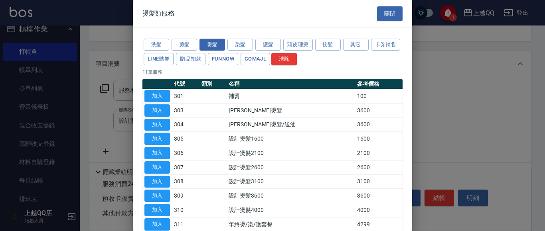
click at [260, 51] on div "洗髮 剪髮 燙髮 染髮 護髮 頭皮理療 接髮 其它 卡券銷售 LINE酷券 贈品扣款 FUNNOW GOMAJL 清除" at bounding box center [272, 52] width 260 height 30
click at [256, 44] on button "護髮" at bounding box center [268, 45] width 26 height 12
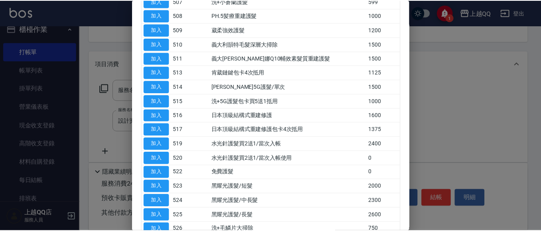
scroll to position [199, 0]
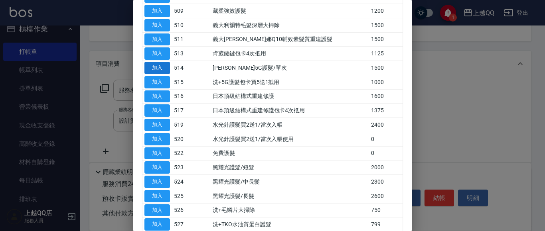
click at [151, 71] on button "加入" at bounding box center [157, 68] width 26 height 12
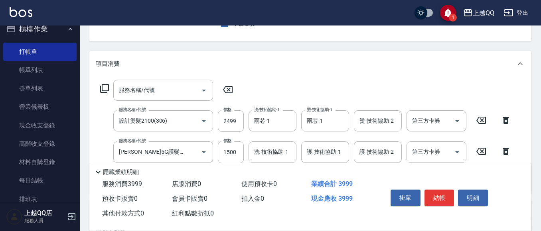
drag, startPoint x: 261, startPoint y: 158, endPoint x: 369, endPoint y: 93, distance: 126.1
click at [263, 160] on div "Key In 打帳單 上一筆訂單:#28 帳單速查 結帳前確認明細 連續打單結帳 掛單 結帳 明細 帳單日期 [DATE] 20:27 鎖定日期 顧客姓名/手…" at bounding box center [310, 150] width 461 height 408
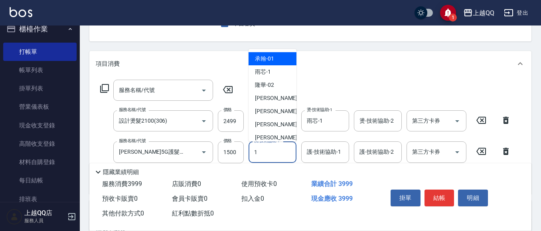
type input "雨芯-1"
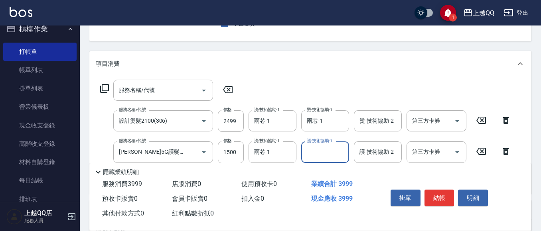
type input "1"
type input "雨芯-1"
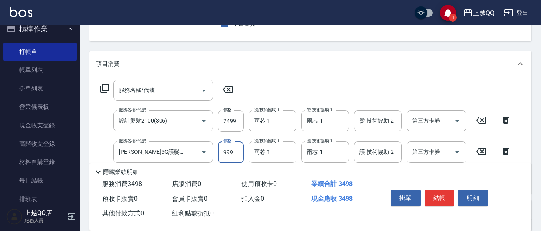
type input "999"
click at [379, 49] on div "Key In 打帳單 上一筆訂單:#28 帳單速查 結帳前確認明細 連續打單結帳 掛單 結帳 明細 帳單日期 [DATE] 20:27 鎖定日期 顧客姓名/手…" at bounding box center [310, 150] width 461 height 408
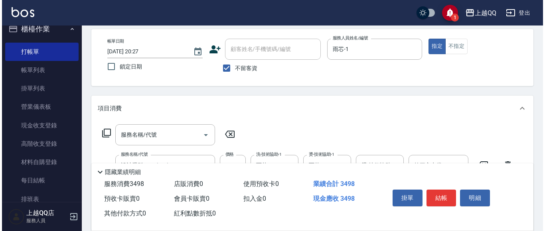
scroll to position [0, 0]
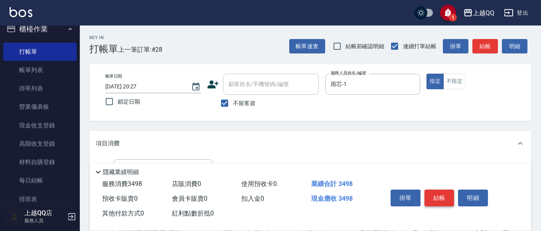
click at [443, 195] on button "結帳" at bounding box center [439, 198] width 30 height 17
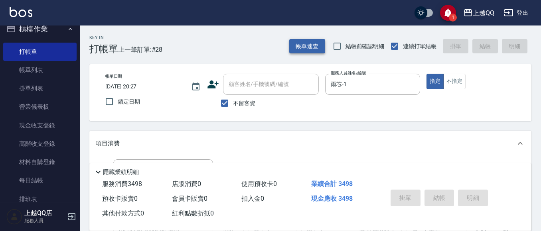
type input "[DATE] 20:28"
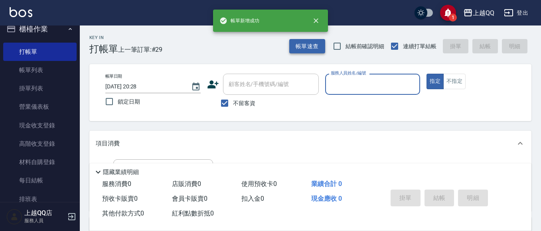
click at [302, 47] on button "帳單速查" at bounding box center [307, 46] width 36 height 15
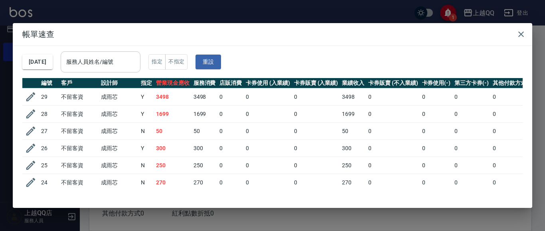
click at [137, 60] on input "服務人員姓名/編號" at bounding box center [100, 62] width 73 height 14
type input "雨芯-1"
click at [526, 25] on h2 "帳單速查" at bounding box center [272, 34] width 519 height 22
click at [518, 40] on button "button" at bounding box center [521, 34] width 16 height 16
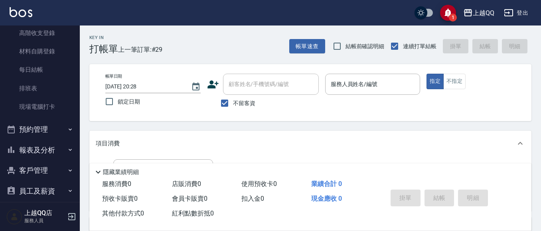
scroll to position [130, 0]
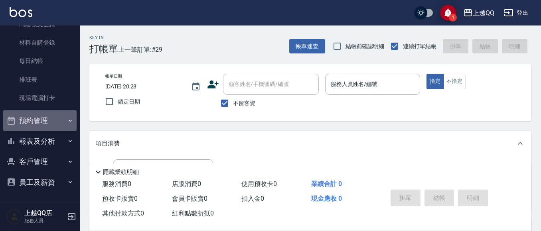
click at [45, 112] on button "預約管理" at bounding box center [39, 120] width 73 height 21
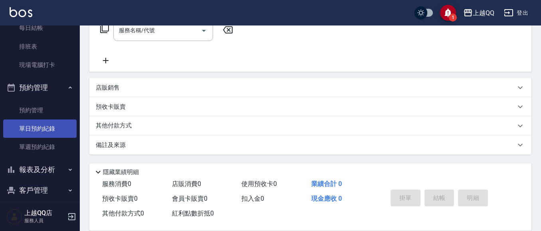
scroll to position [191, 0]
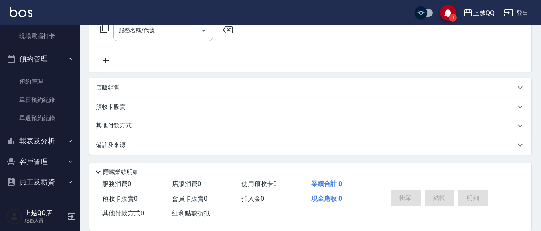
click at [28, 146] on button "報表及分析" at bounding box center [39, 141] width 73 height 21
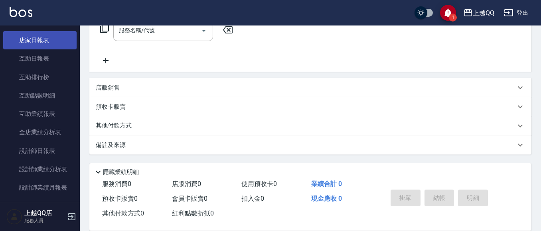
scroll to position [351, 0]
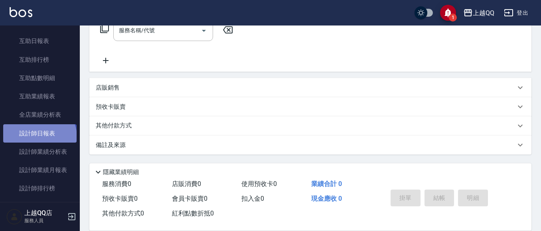
click at [39, 137] on link "設計師日報表" at bounding box center [39, 133] width 73 height 18
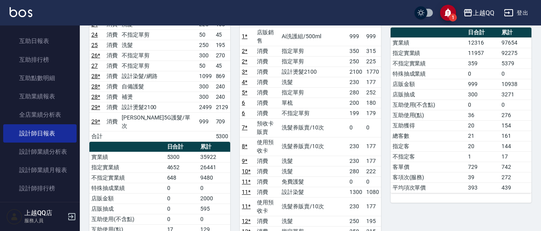
scroll to position [120, 0]
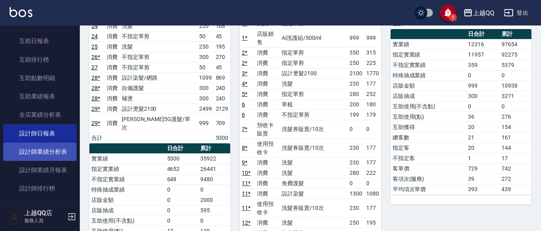
click at [40, 147] on link "設計師業績分析表" at bounding box center [39, 152] width 73 height 18
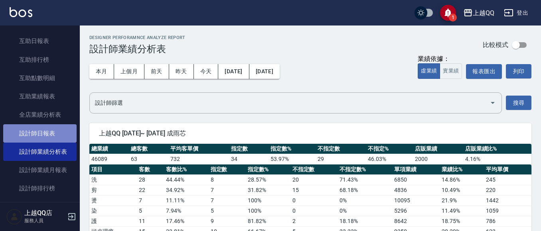
click at [52, 134] on link "設計師日報表" at bounding box center [39, 133] width 73 height 18
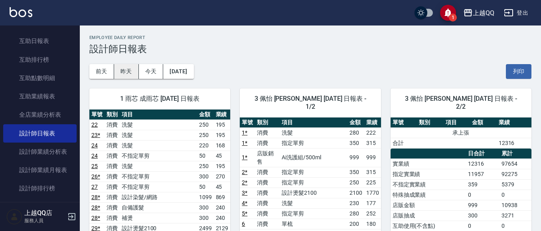
click at [116, 73] on button "昨天" at bounding box center [126, 71] width 25 height 15
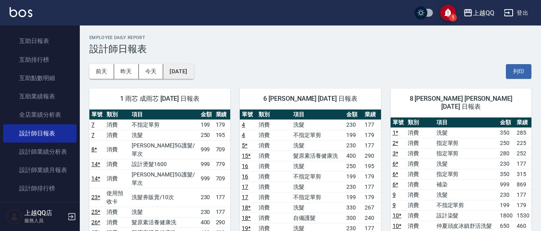
click at [193, 76] on button "[DATE]" at bounding box center [178, 71] width 30 height 15
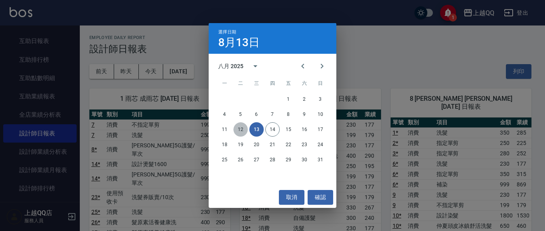
click at [239, 128] on button "12" at bounding box center [240, 129] width 14 height 14
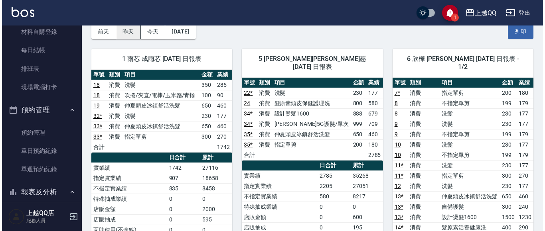
scroll to position [199, 0]
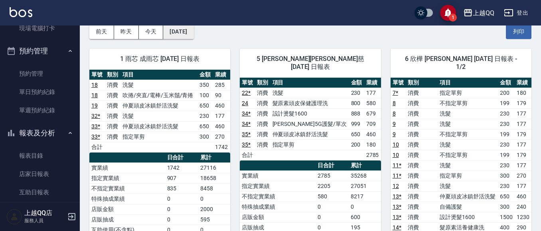
click at [193, 36] on button "[DATE]" at bounding box center [178, 31] width 30 height 15
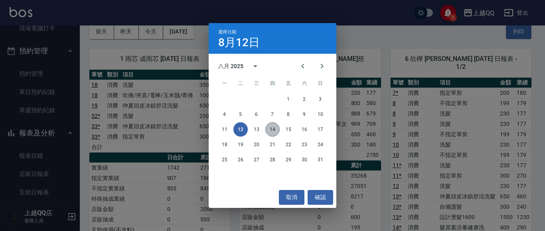
click at [270, 130] on button "14" at bounding box center [272, 129] width 14 height 14
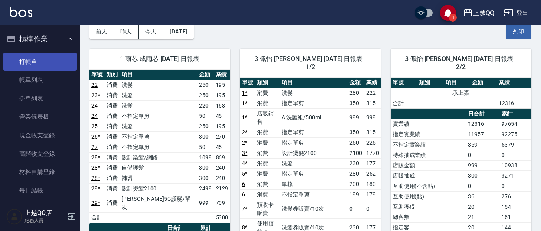
click at [45, 57] on link "打帳單" at bounding box center [39, 62] width 73 height 18
